Goal: Information Seeking & Learning: Learn about a topic

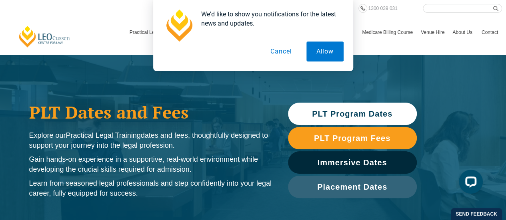
drag, startPoint x: 229, startPoint y: 9, endPoint x: 264, endPoint y: 19, distance: 36.5
click at [264, 19] on div "We'd like to show you notifications for the latest news and updates. Allow Canc…" at bounding box center [253, 35] width 200 height 71
click at [261, 21] on div "We'd like to show you notifications for the latest news and updates." at bounding box center [269, 19] width 149 height 18
drag, startPoint x: 246, startPoint y: 26, endPoint x: 209, endPoint y: 19, distance: 37.0
click at [209, 19] on div "We'd like to show you notifications for the latest news and updates." at bounding box center [269, 19] width 149 height 18
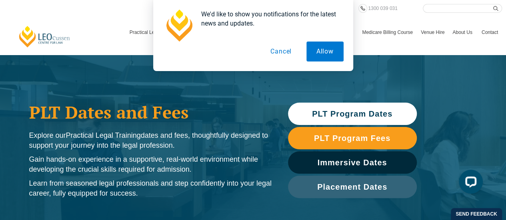
click at [210, 18] on div "We'd like to show you notifications for the latest news and updates." at bounding box center [269, 19] width 149 height 18
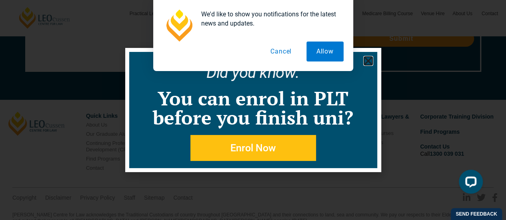
scroll to position [4441, 0]
click at [370, 60] on div "We'd like to show you notifications for the latest news and updates. Allow Canc…" at bounding box center [253, 35] width 506 height 71
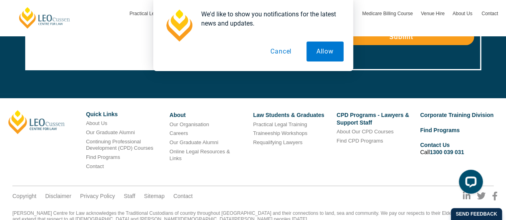
click at [279, 52] on button "Cancel" at bounding box center [280, 52] width 41 height 20
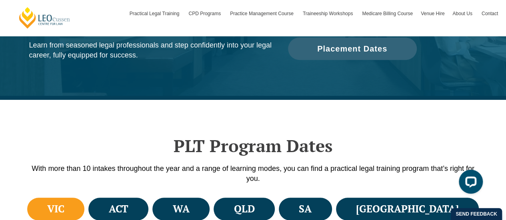
scroll to position [137, 0]
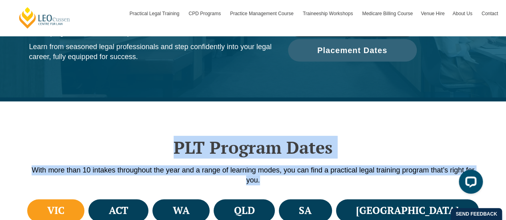
drag, startPoint x: 176, startPoint y: 148, endPoint x: 304, endPoint y: 180, distance: 131.9
click at [304, 180] on div "PLT Program Dates With more than 10 intakes throughout the year and a range of …" at bounding box center [253, 150] width 456 height 96
click at [304, 180] on p "With more than 10 intakes throughout the year and a range of learning modes, yo…" at bounding box center [253, 176] width 456 height 20
drag, startPoint x: 283, startPoint y: 181, endPoint x: 177, endPoint y: 140, distance: 113.3
click at [177, 140] on div "PLT Program Dates With more than 10 intakes throughout the year and a range of …" at bounding box center [253, 150] width 456 height 96
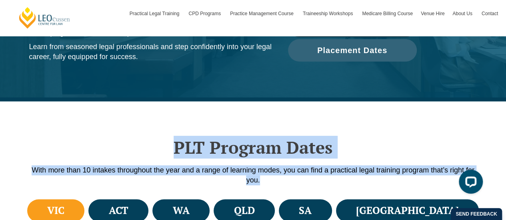
click at [177, 140] on h2 "PLT Program Dates" at bounding box center [253, 148] width 456 height 20
drag, startPoint x: 175, startPoint y: 144, endPoint x: 290, endPoint y: 178, distance: 119.6
click at [290, 178] on div "PLT Program Dates With more than 10 intakes throughout the year and a range of …" at bounding box center [253, 150] width 456 height 96
click at [290, 178] on p "With more than 10 intakes throughout the year and a range of learning modes, yo…" at bounding box center [253, 176] width 456 height 20
drag, startPoint x: 280, startPoint y: 182, endPoint x: 175, endPoint y: 142, distance: 112.0
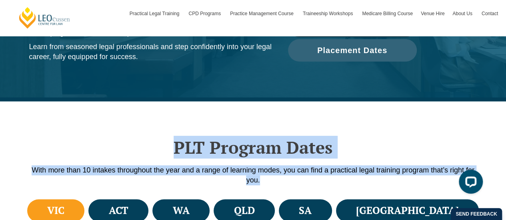
click at [175, 142] on div "PLT Program Dates With more than 10 intakes throughout the year and a range of …" at bounding box center [253, 150] width 456 height 96
click at [175, 142] on h2 "PLT Program Dates" at bounding box center [253, 148] width 456 height 20
drag, startPoint x: 176, startPoint y: 148, endPoint x: 275, endPoint y: 178, distance: 103.4
click at [275, 178] on div "PLT Program Dates With more than 10 intakes throughout the year and a range of …" at bounding box center [253, 150] width 456 height 96
click at [275, 178] on p "With more than 10 intakes throughout the year and a range of learning modes, yo…" at bounding box center [253, 176] width 456 height 20
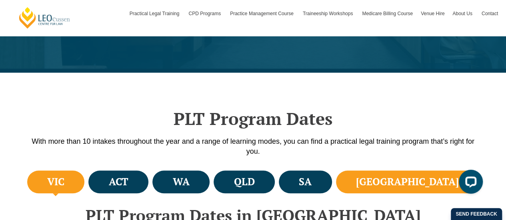
scroll to position [177, 0]
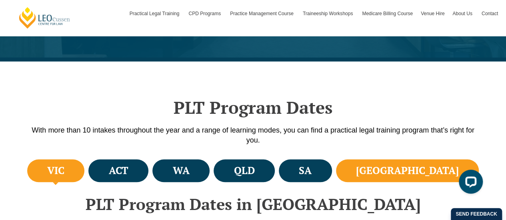
click at [426, 178] on li "[GEOGRAPHIC_DATA]" at bounding box center [407, 171] width 143 height 23
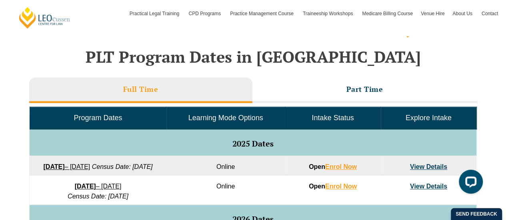
scroll to position [360, 0]
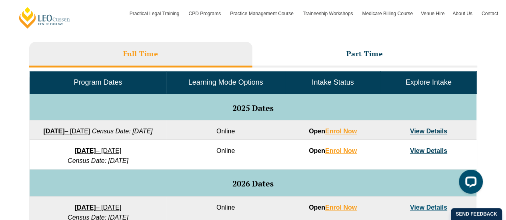
click at [430, 130] on link "View Details" at bounding box center [428, 131] width 37 height 7
